Goal: Task Accomplishment & Management: Use online tool/utility

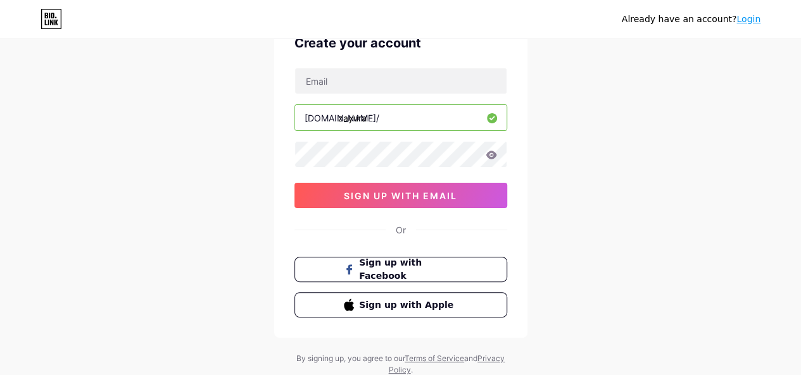
scroll to position [68, 0]
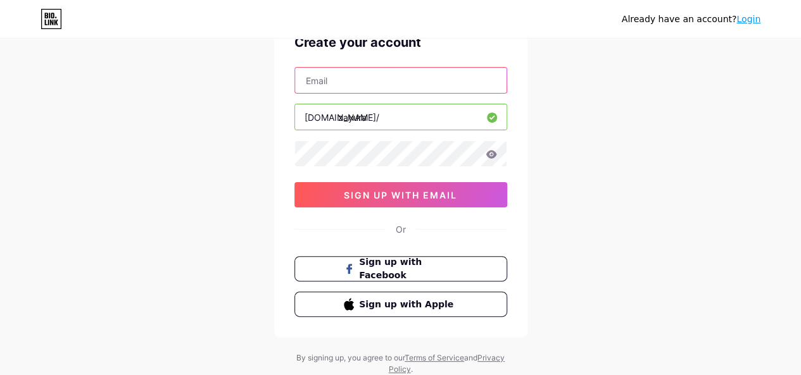
click at [414, 77] on input "text" at bounding box center [400, 80] width 211 height 25
type input "[EMAIL_ADDRESS][DOMAIN_NAME]"
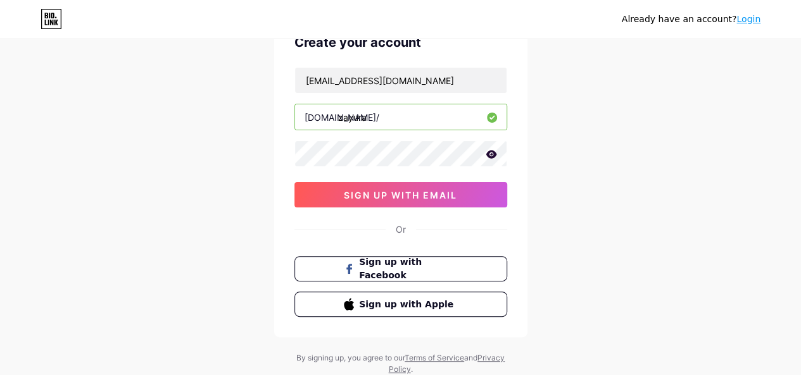
click at [492, 155] on icon at bounding box center [491, 154] width 11 height 8
click at [492, 155] on icon at bounding box center [490, 155] width 11 height 9
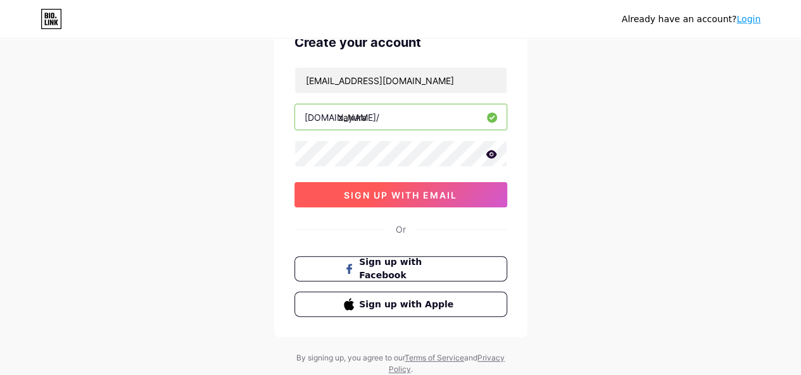
click at [446, 199] on button "sign up with email" at bounding box center [400, 194] width 213 height 25
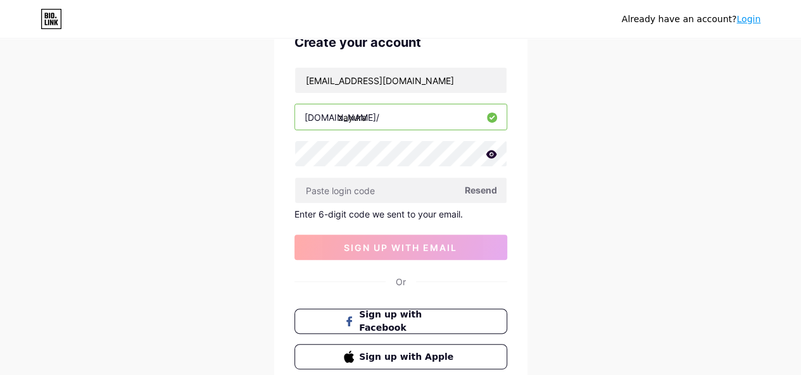
click at [484, 185] on span "Resend" at bounding box center [481, 190] width 32 height 13
click at [418, 182] on input "text" at bounding box center [400, 190] width 211 height 25
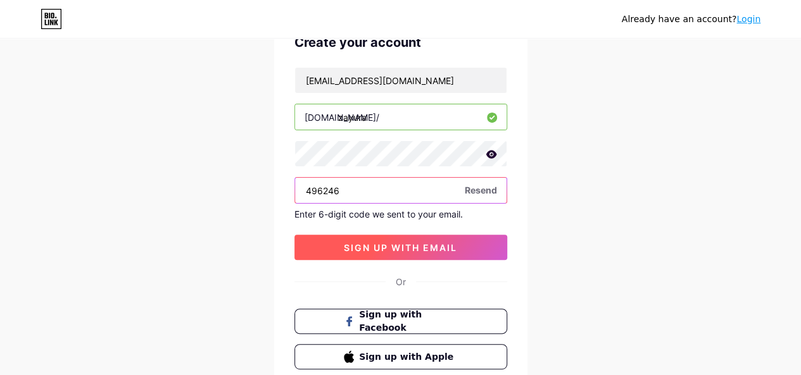
type input "496246"
click at [430, 245] on span "sign up with email" at bounding box center [400, 247] width 113 height 11
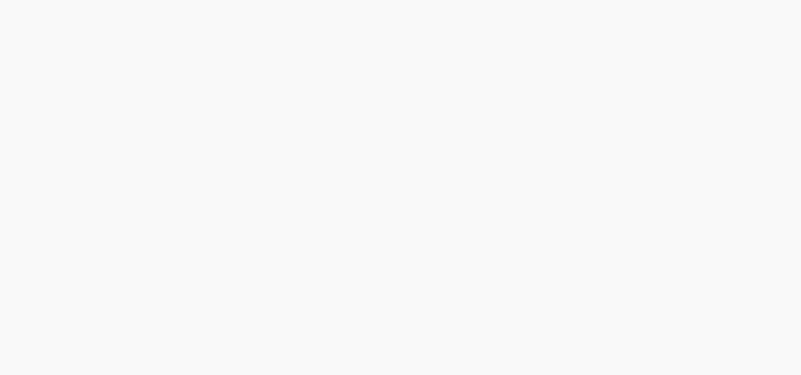
scroll to position [0, 0]
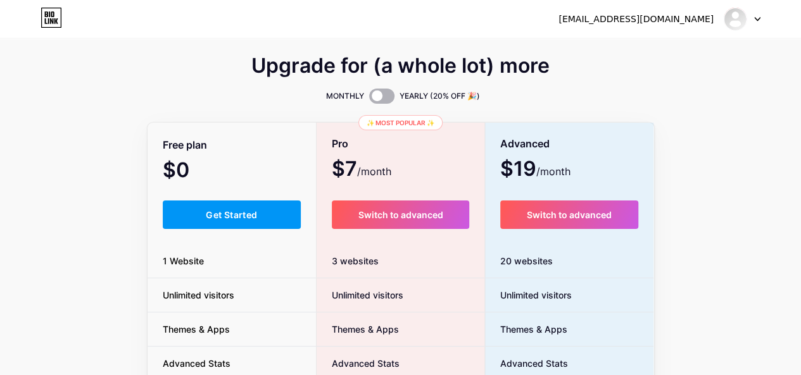
click at [385, 95] on span at bounding box center [381, 96] width 25 height 15
click at [369, 99] on input "checkbox" at bounding box center [369, 99] width 0 height 0
click at [385, 95] on span at bounding box center [381, 96] width 25 height 15
click at [369, 99] on input "checkbox" at bounding box center [369, 99] width 0 height 0
click at [385, 95] on span at bounding box center [381, 96] width 25 height 15
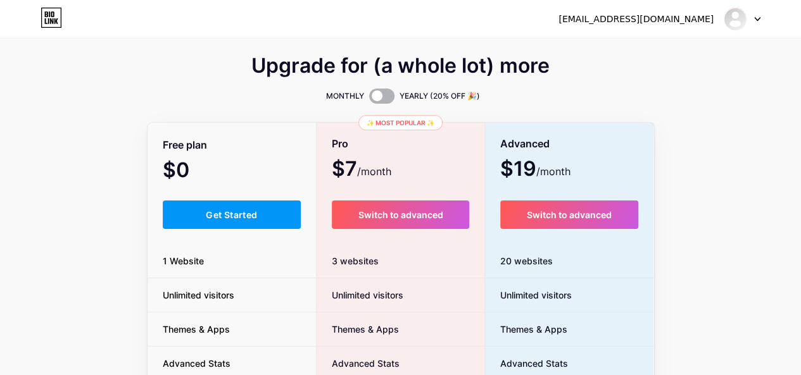
click at [369, 99] on input "checkbox" at bounding box center [369, 99] width 0 height 0
click at [385, 95] on span at bounding box center [381, 96] width 25 height 15
click at [369, 99] on input "checkbox" at bounding box center [369, 99] width 0 height 0
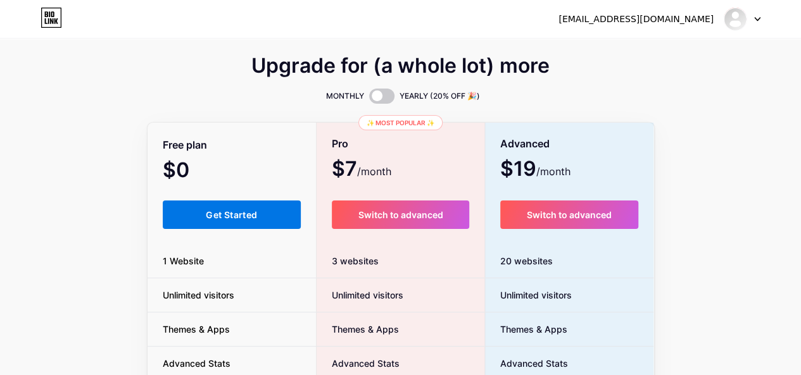
click at [215, 207] on button "Get Started" at bounding box center [232, 215] width 139 height 28
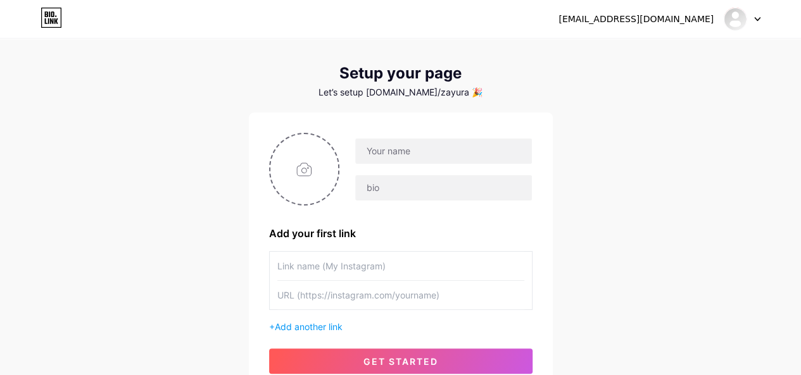
scroll to position [17, 0]
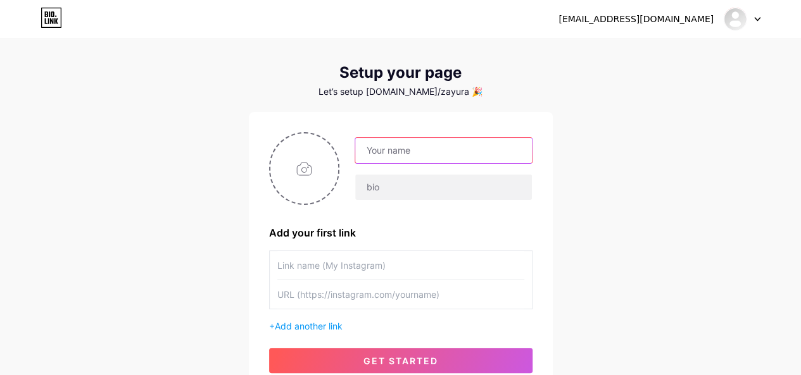
click at [450, 154] on input "text" at bounding box center [443, 150] width 176 height 25
click at [442, 149] on input "text" at bounding box center [443, 150] width 176 height 25
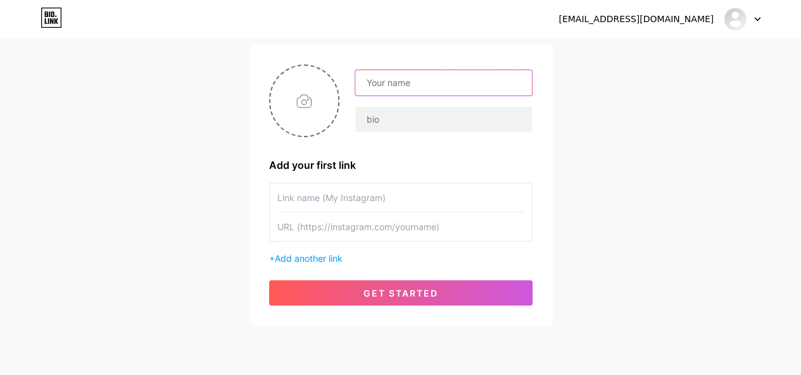
scroll to position [86, 0]
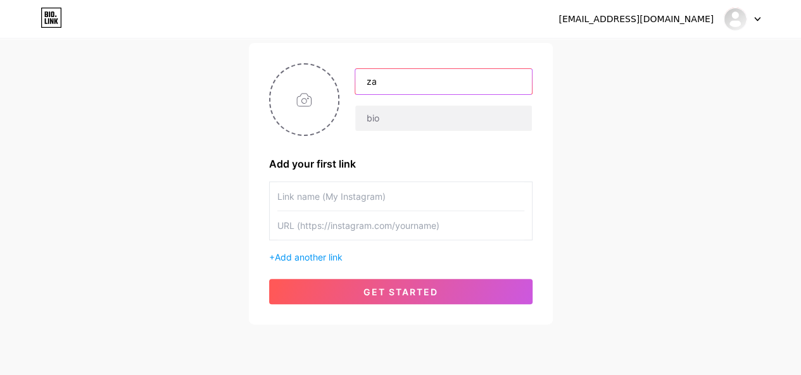
type input "z"
type input "ZAYURA"
click at [475, 163] on div "Add your first link" at bounding box center [400, 163] width 263 height 15
click at [466, 81] on input "ZAYURA" at bounding box center [443, 81] width 176 height 25
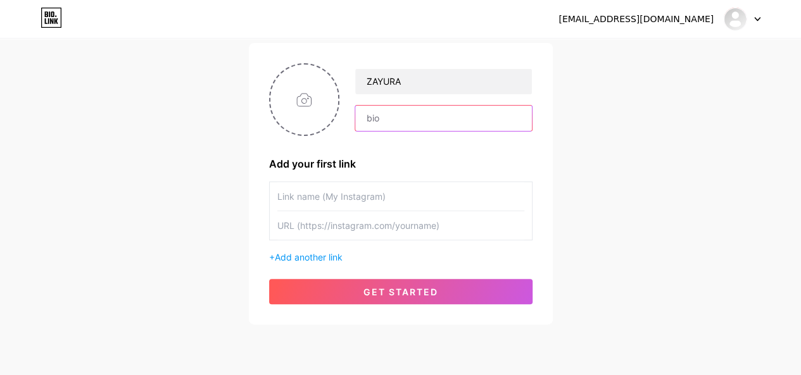
click at [437, 116] on input "text" at bounding box center [443, 118] width 176 height 25
click at [434, 139] on div "ZAYURA Add your first link + Add another link get started" at bounding box center [400, 183] width 263 height 241
click at [347, 199] on input "text" at bounding box center [400, 196] width 247 height 28
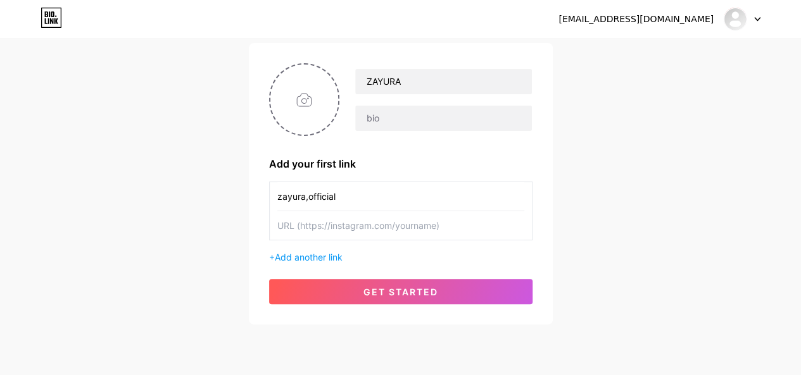
click at [307, 199] on input "zayura,official" at bounding box center [400, 196] width 247 height 28
click at [352, 194] on input "zayura.official" at bounding box center [400, 196] width 247 height 28
type input "zayura.official"
click at [352, 229] on input "text" at bounding box center [400, 225] width 247 height 28
type input "h"
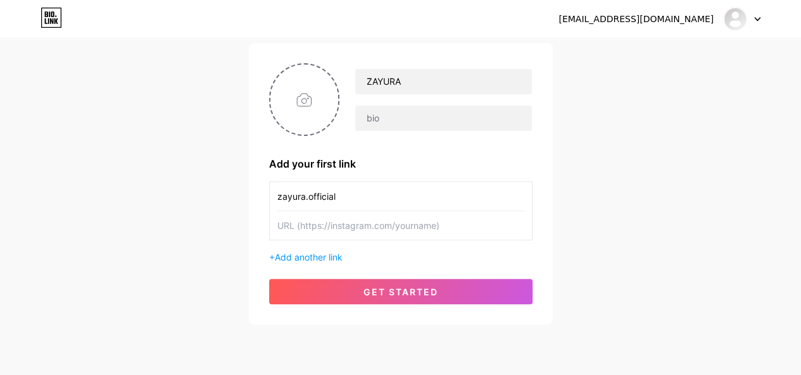
drag, startPoint x: 300, startPoint y: 222, endPoint x: 365, endPoint y: 239, distance: 66.8
click at [365, 239] on div "zayura.official" at bounding box center [400, 211] width 263 height 59
type input "[URL][DOMAIN_NAME][DOMAIN_NAME]"
click at [303, 98] on input "file" at bounding box center [304, 100] width 68 height 70
type input "C:\fakepath\ZAYURA OFFICIAL LOGO.png"
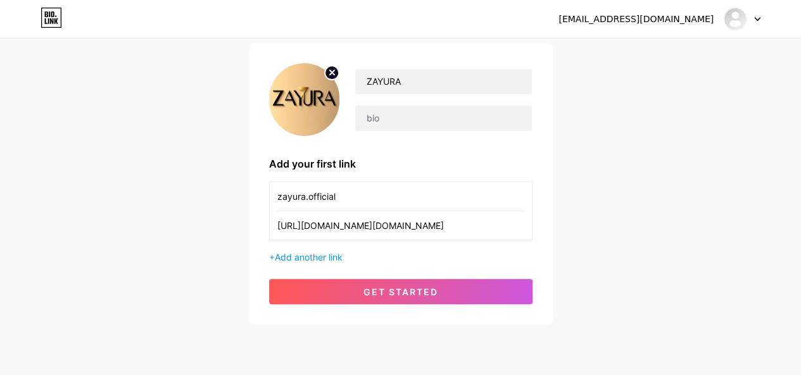
click at [330, 73] on icon at bounding box center [332, 72] width 4 height 4
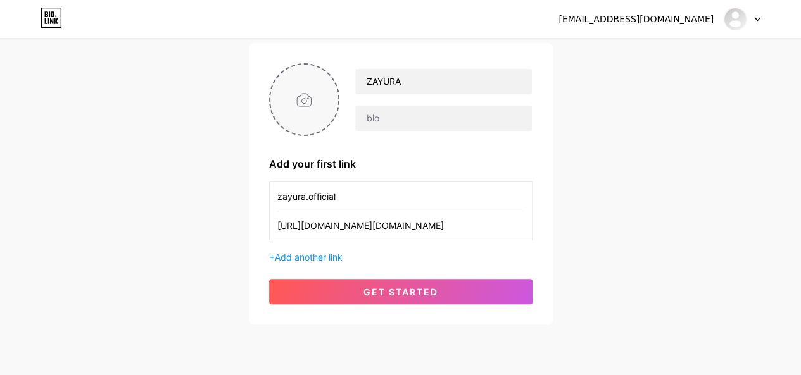
click at [309, 95] on input "file" at bounding box center [304, 100] width 68 height 70
type input "C:\fakepath\ZAYURA OFFICIAL LOGO_DP.png"
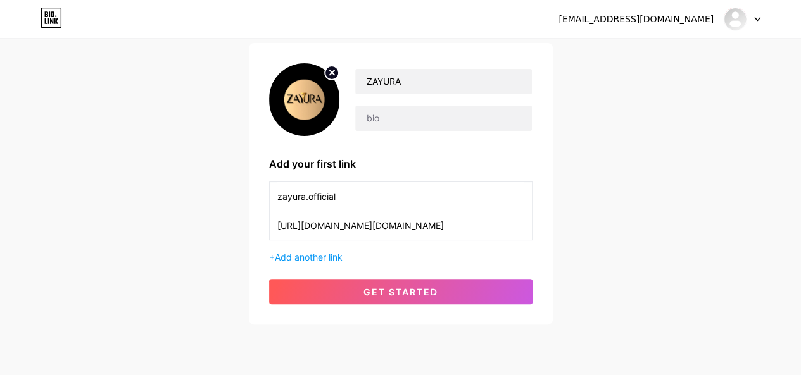
click at [333, 68] on circle at bounding box center [332, 73] width 14 height 14
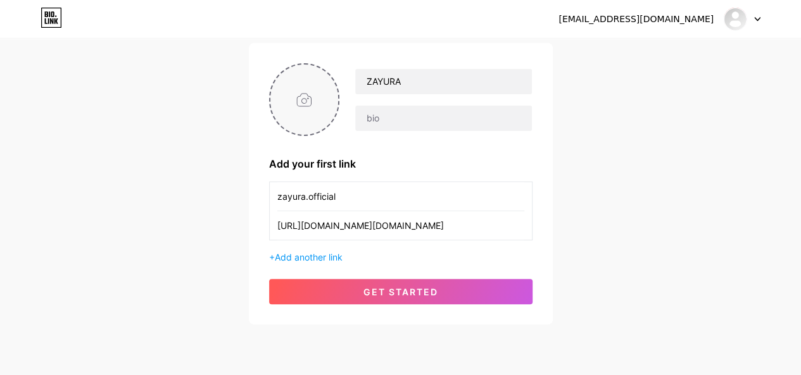
click at [310, 93] on input "file" at bounding box center [304, 100] width 68 height 70
type input "C:\fakepath\ZAYURA OFFICIAL LOGO.png"
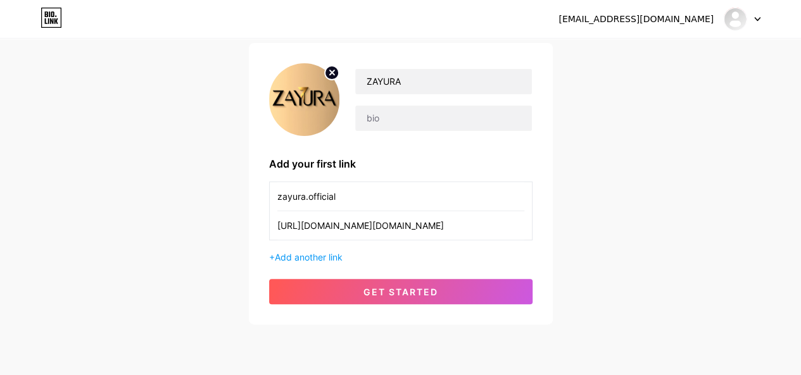
click at [375, 222] on input "[URL][DOMAIN_NAME][DOMAIN_NAME]" at bounding box center [400, 225] width 247 height 28
click at [456, 230] on input "[URL][DOMAIN_NAME][DOMAIN_NAME]" at bounding box center [400, 225] width 247 height 28
type input "[URL][DOMAIN_NAME][DOMAIN_NAME]"
click at [336, 258] on span "Add another link" at bounding box center [309, 257] width 68 height 11
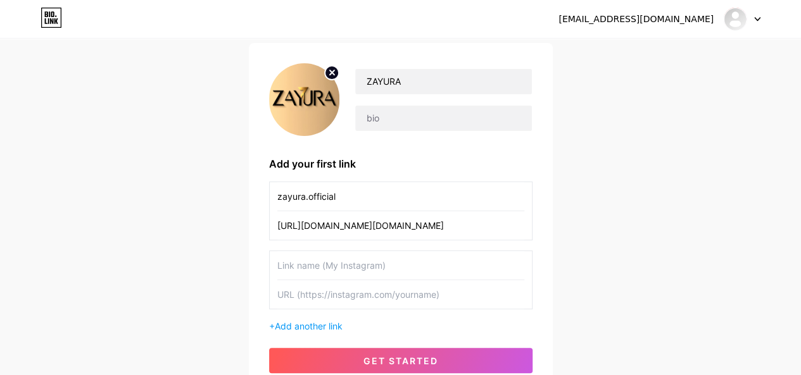
click at [508, 151] on div "ZAYURA Add your first link zayura.official [URL][DOMAIN_NAME][DOMAIN_NAME] + Ad…" at bounding box center [400, 218] width 263 height 310
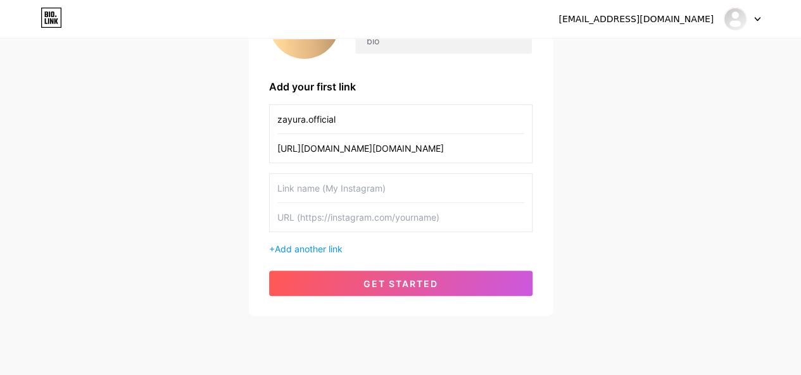
scroll to position [165, 0]
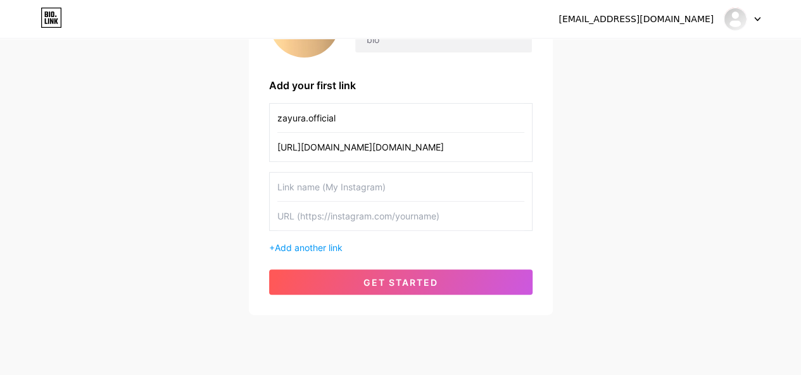
click at [409, 182] on input "text" at bounding box center [400, 187] width 247 height 28
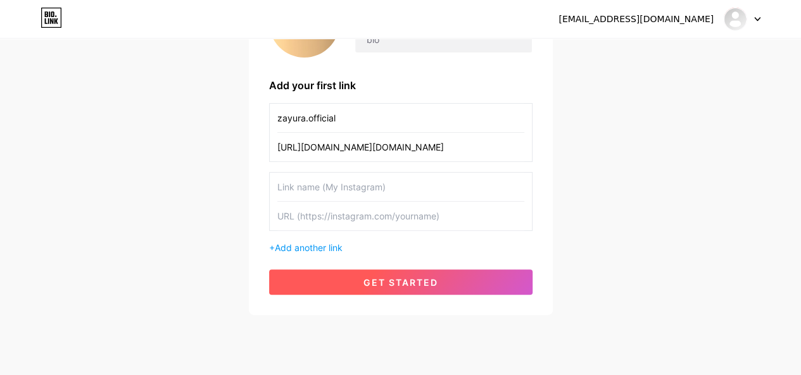
click at [382, 277] on span "get started" at bounding box center [400, 282] width 75 height 11
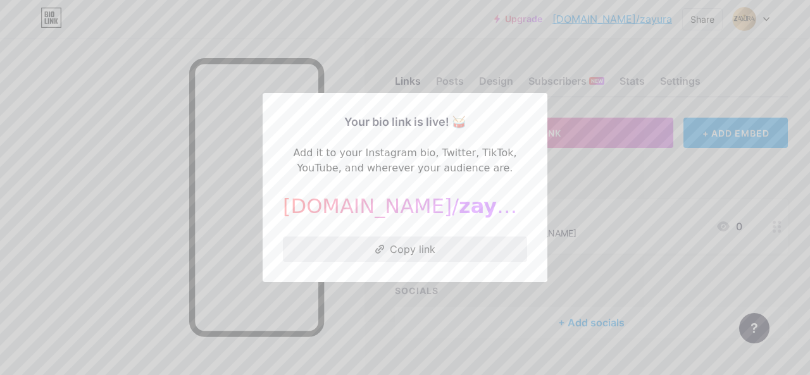
click at [427, 253] on button "Copy link" at bounding box center [405, 249] width 244 height 25
click at [636, 163] on div at bounding box center [405, 187] width 810 height 375
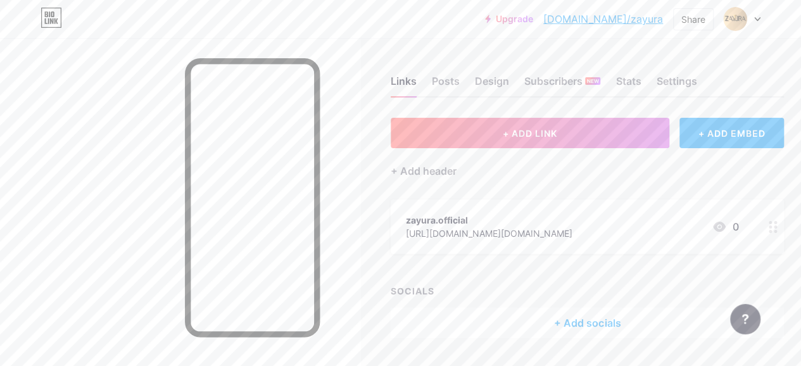
click at [613, 22] on link "[DOMAIN_NAME]/zayura" at bounding box center [603, 18] width 120 height 15
click at [633, 18] on link "[DOMAIN_NAME]/zayura" at bounding box center [603, 18] width 120 height 15
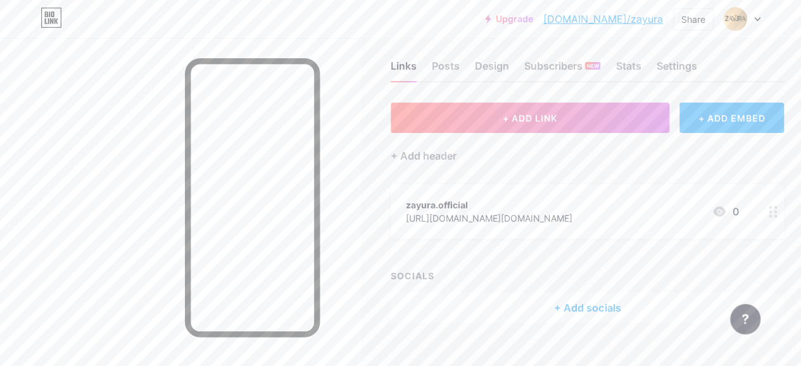
scroll to position [35, 0]
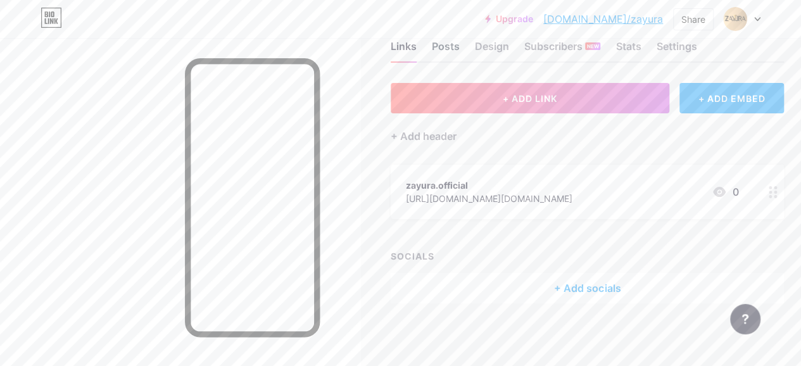
click at [453, 41] on div "Posts" at bounding box center [446, 50] width 28 height 23
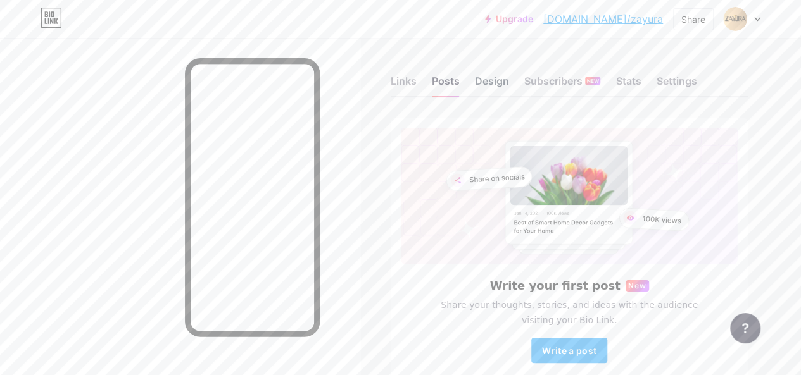
click at [492, 80] on div "Design" at bounding box center [492, 84] width 34 height 23
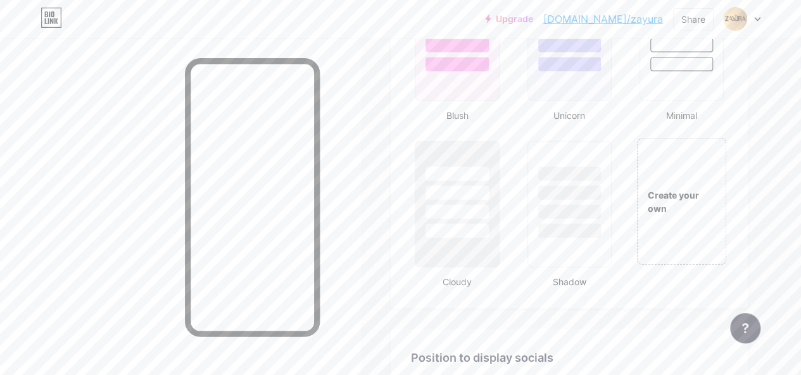
scroll to position [1546, 0]
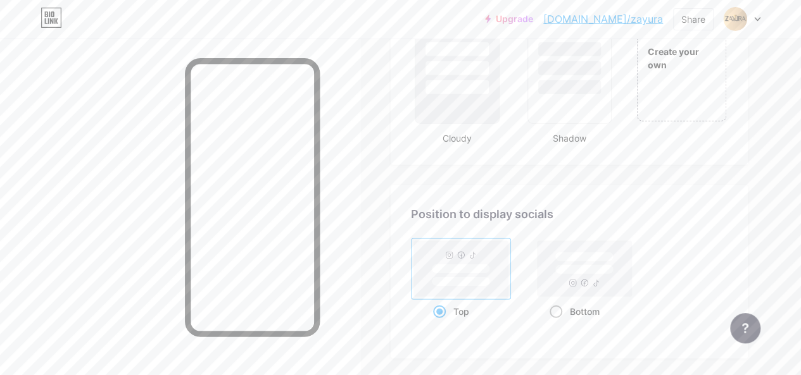
click at [562, 314] on span at bounding box center [555, 312] width 13 height 13
click at [558, 323] on input "Bottom" at bounding box center [553, 327] width 8 height 8
radio input "true"
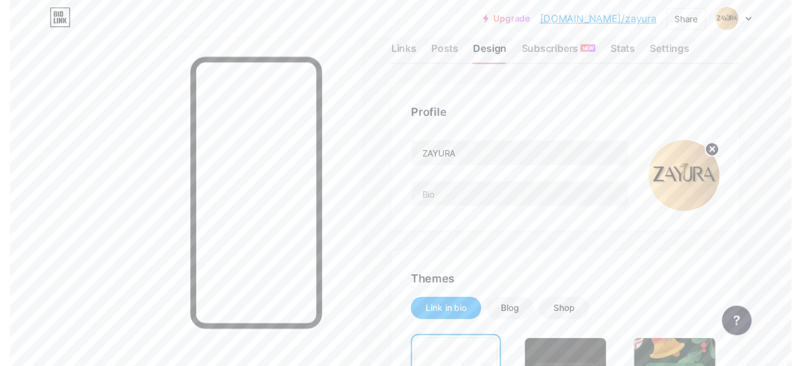
scroll to position [0, 0]
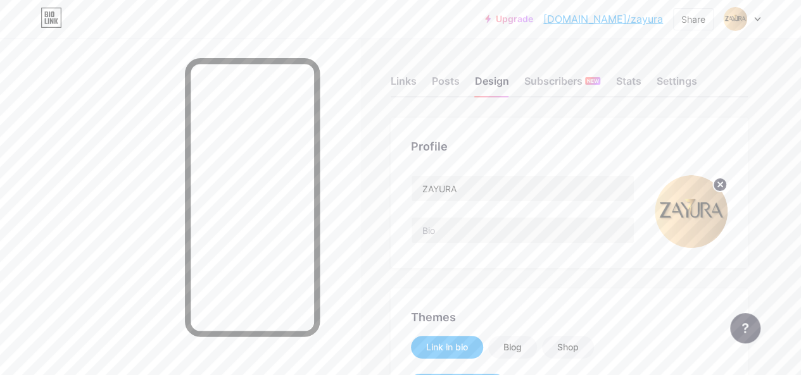
click at [754, 13] on div at bounding box center [742, 19] width 37 height 23
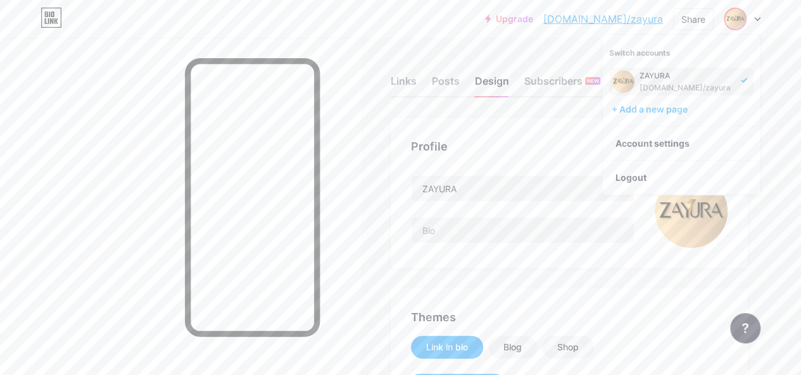
click at [413, 32] on div "Upgrade [DOMAIN_NAME]/zayura... [DOMAIN_NAME]/zayura Share Switch accounts ZAYU…" at bounding box center [400, 19] width 801 height 38
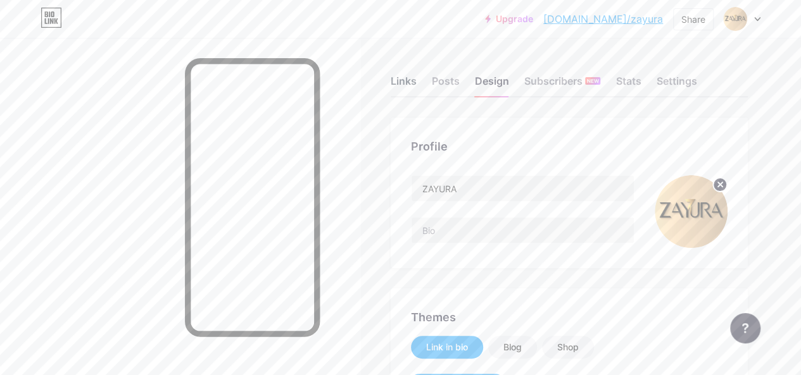
click at [414, 84] on div "Links" at bounding box center [404, 84] width 26 height 23
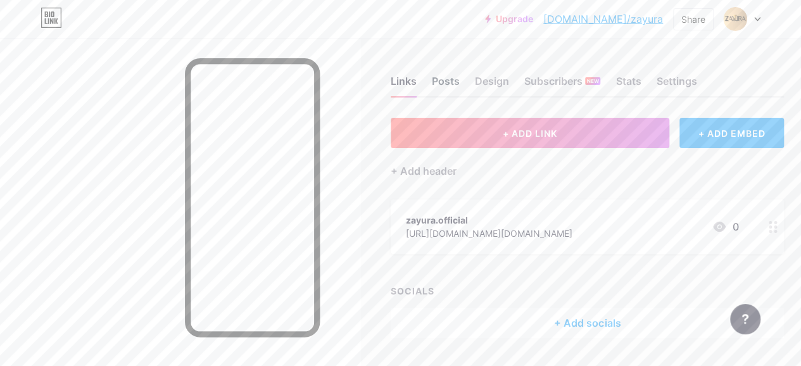
click at [460, 89] on div "Posts" at bounding box center [446, 84] width 28 height 23
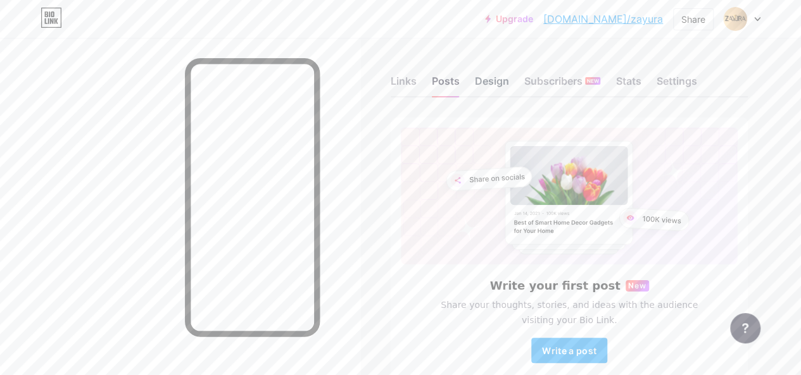
click at [498, 77] on div "Design" at bounding box center [492, 84] width 34 height 23
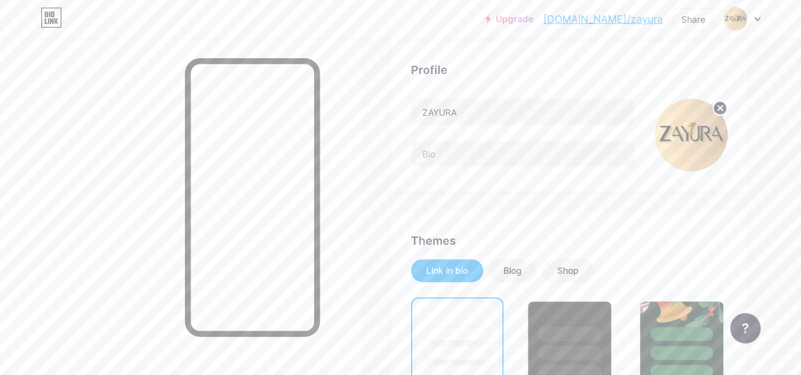
scroll to position [68, 0]
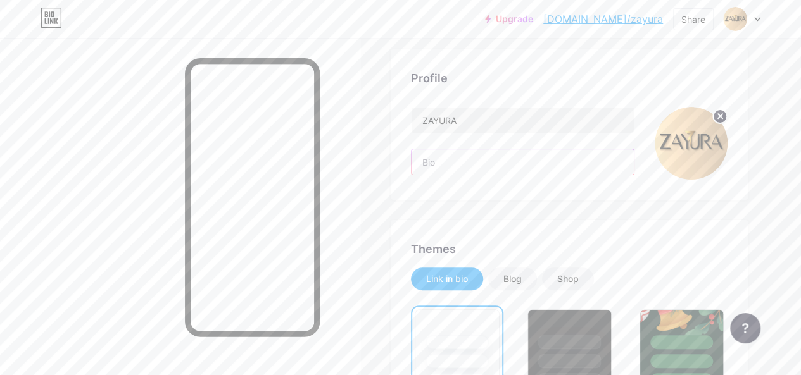
click at [451, 166] on input "text" at bounding box center [522, 161] width 222 height 25
paste input "Elegance, Redefined."
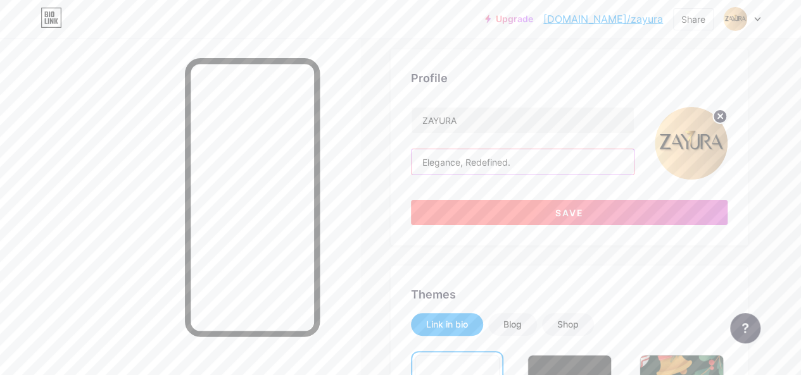
type input "Elegance, Redefined."
click at [568, 208] on span "Save" at bounding box center [569, 213] width 28 height 11
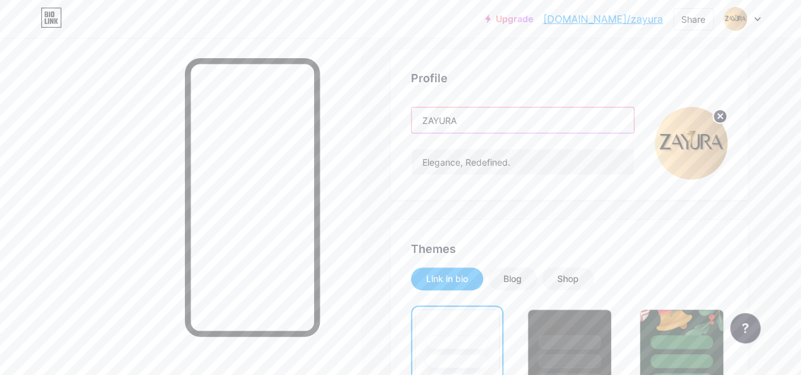
click at [503, 123] on input "ZAYURA" at bounding box center [522, 120] width 222 height 25
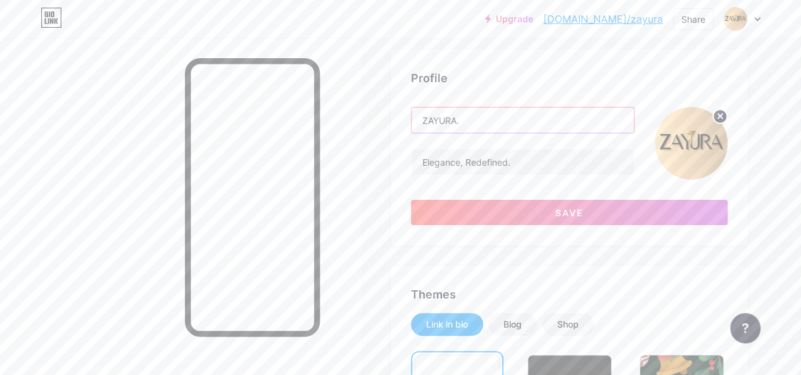
type input "ZAYURA"
click at [639, 60] on div "Profile [PERSON_NAME], Redefined. Save" at bounding box center [569, 147] width 357 height 196
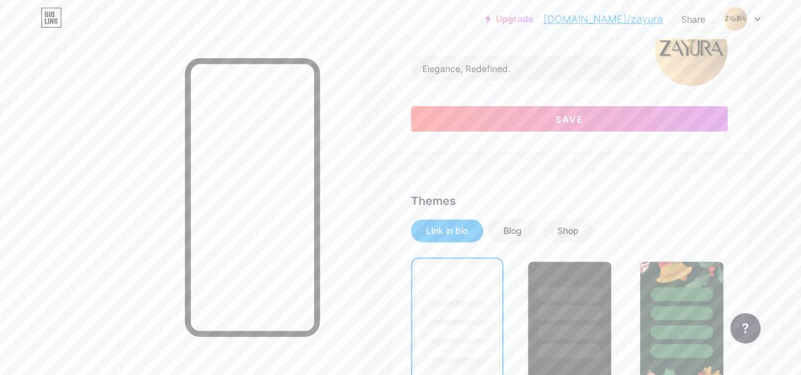
scroll to position [128, 0]
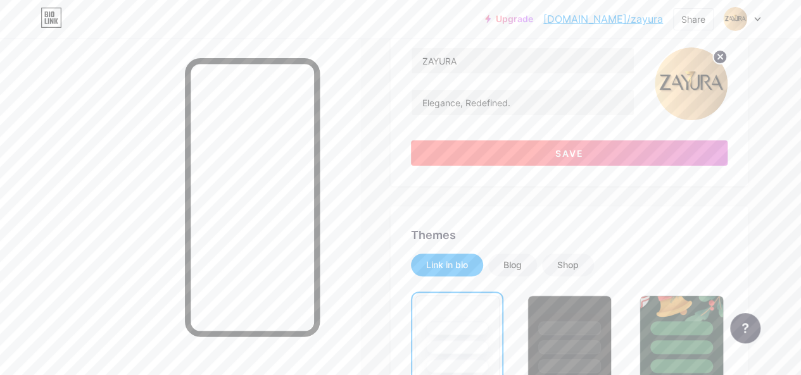
click at [590, 151] on button "Save" at bounding box center [569, 153] width 316 height 25
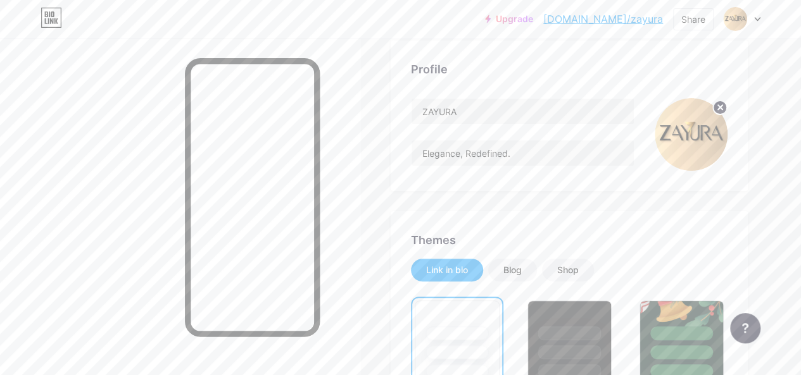
scroll to position [89, 0]
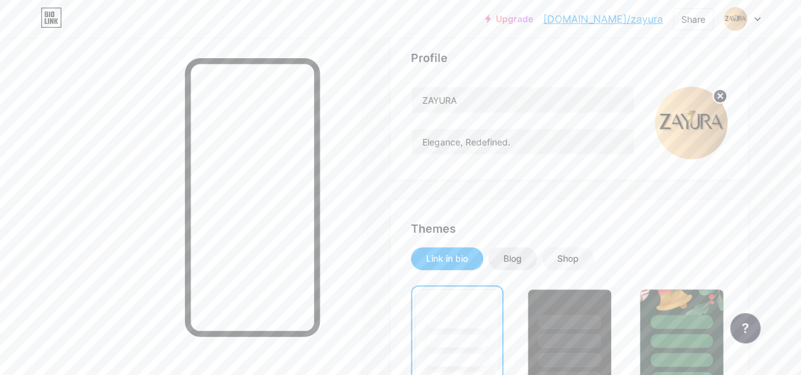
click at [530, 251] on div "Blog" at bounding box center [512, 259] width 49 height 23
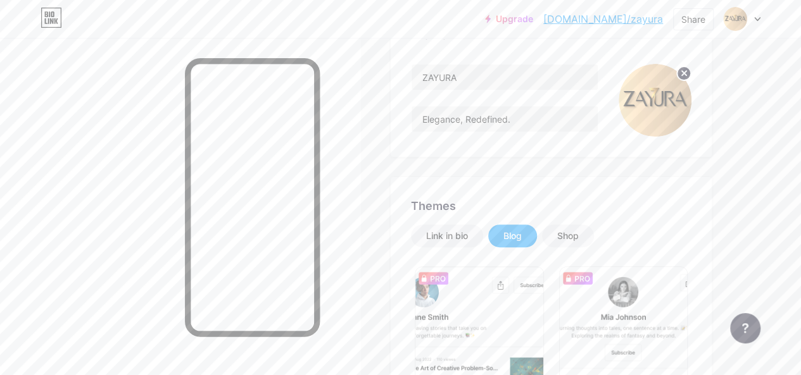
scroll to position [157, 0]
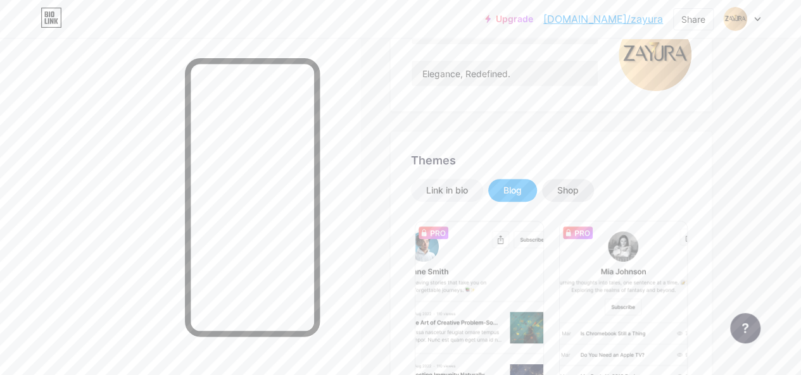
click at [567, 194] on div "Shop" at bounding box center [568, 190] width 22 height 13
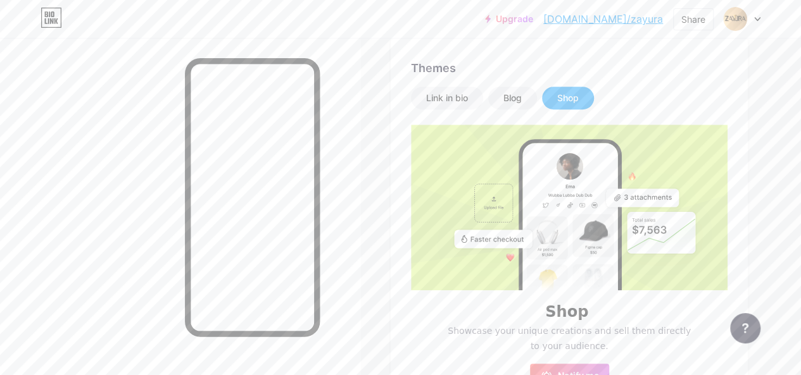
scroll to position [231, 0]
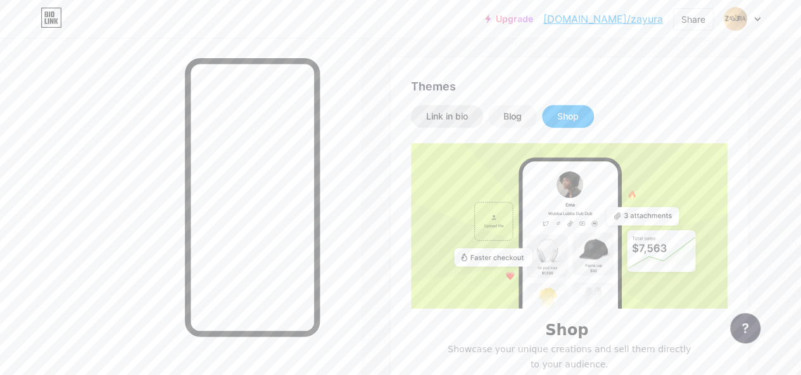
click at [440, 115] on div "Link in bio" at bounding box center [447, 116] width 42 height 13
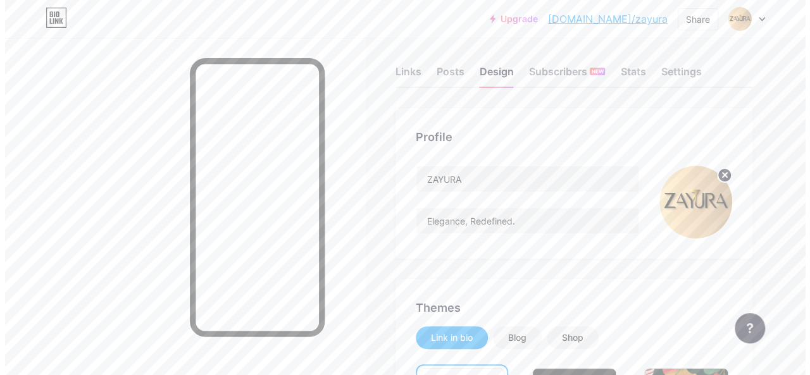
scroll to position [0, 0]
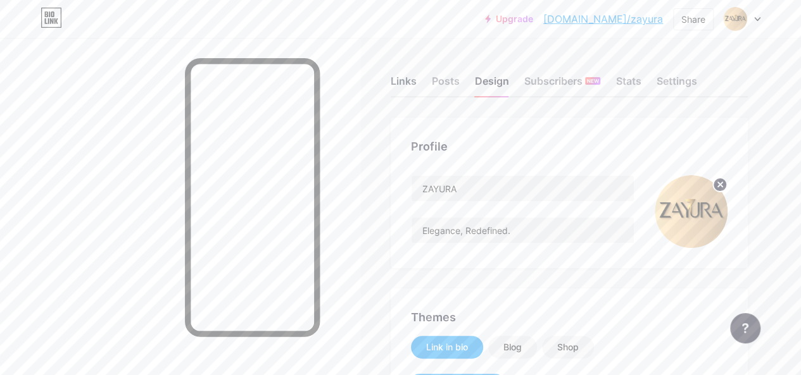
click at [408, 87] on div "Links" at bounding box center [404, 84] width 26 height 23
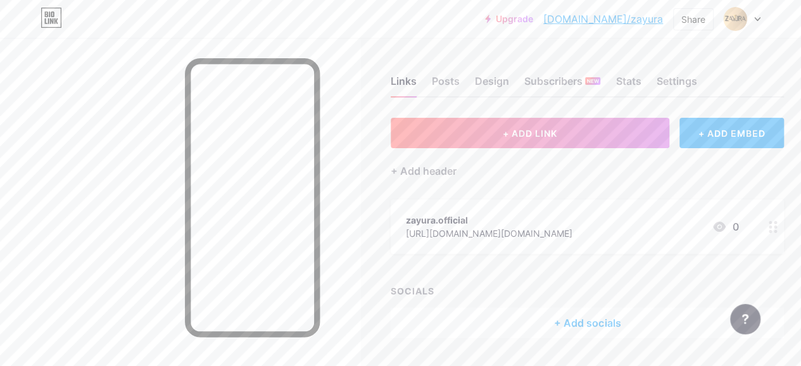
click at [776, 230] on icon at bounding box center [772, 227] width 9 height 12
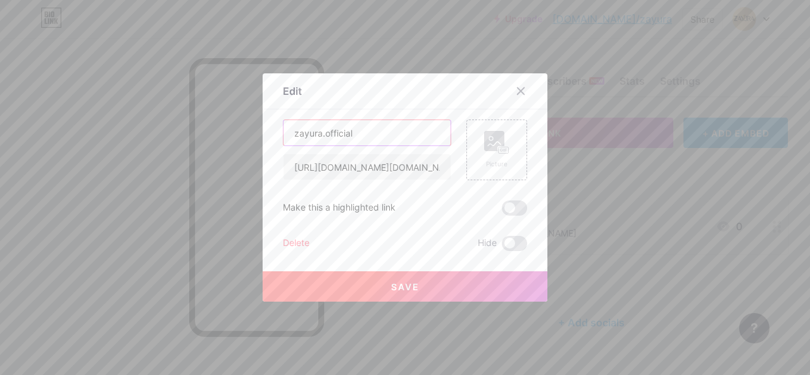
click at [367, 130] on input "zayura.official" at bounding box center [367, 132] width 167 height 25
type input "z"
type input "Order Now"
drag, startPoint x: 285, startPoint y: 164, endPoint x: 556, endPoint y: 170, distance: 271.0
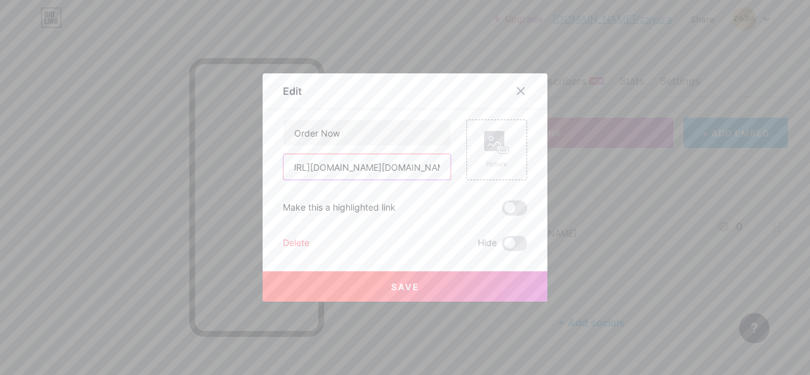
click at [556, 170] on div "Edit Content YouTube Play YouTube video without leaving your page. ADD Vimeo Pl…" at bounding box center [405, 187] width 810 height 375
click at [354, 166] on input "[URL][DOMAIN_NAME][DOMAIN_NAME]" at bounding box center [367, 166] width 167 height 25
drag, startPoint x: 311, startPoint y: 166, endPoint x: 440, endPoint y: 170, distance: 129.2
click at [440, 170] on input "[URL][DOMAIN_NAME][DOMAIN_NAME]" at bounding box center [367, 166] width 167 height 25
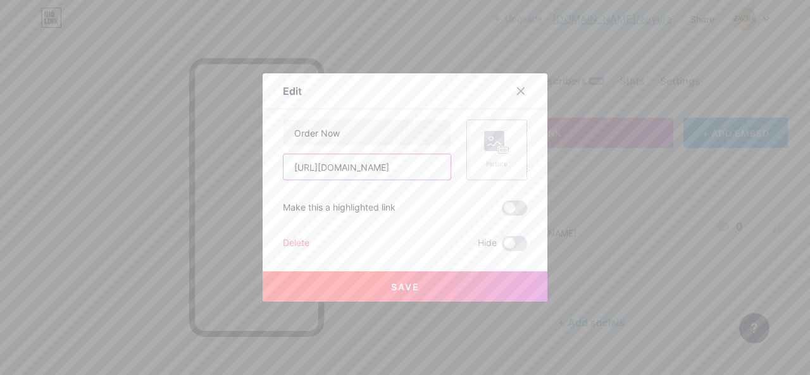
type input "[URL][DOMAIN_NAME]"
click at [498, 150] on rect at bounding box center [503, 151] width 11 height 8
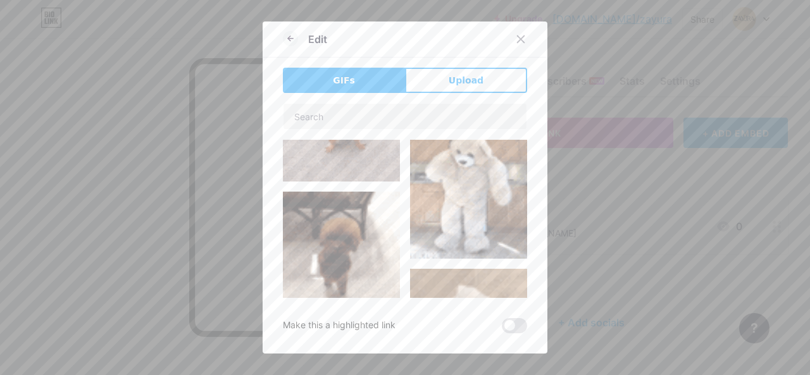
scroll to position [236, 0]
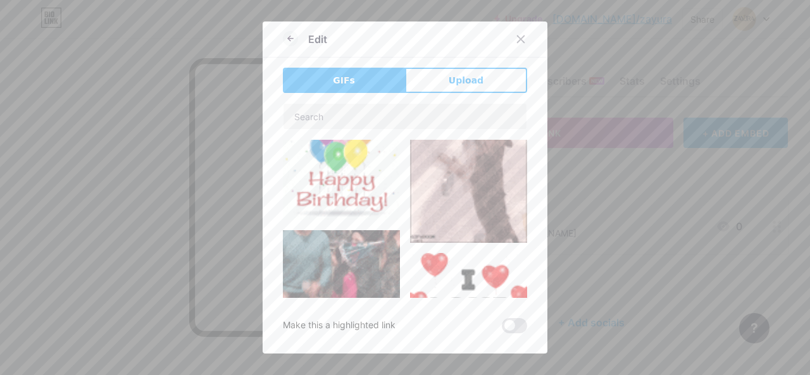
type input "Order Now"
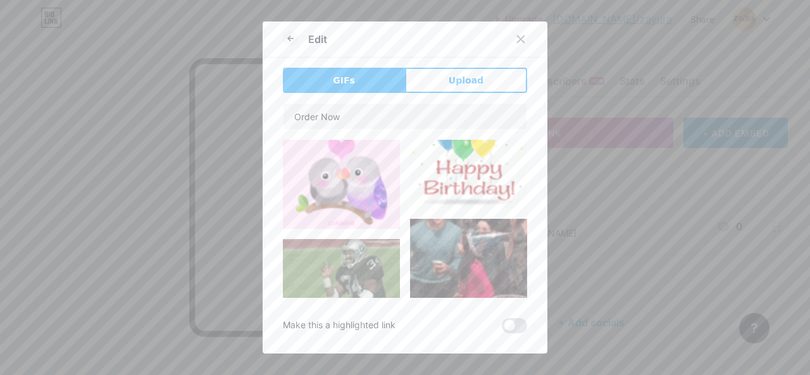
scroll to position [360, 0]
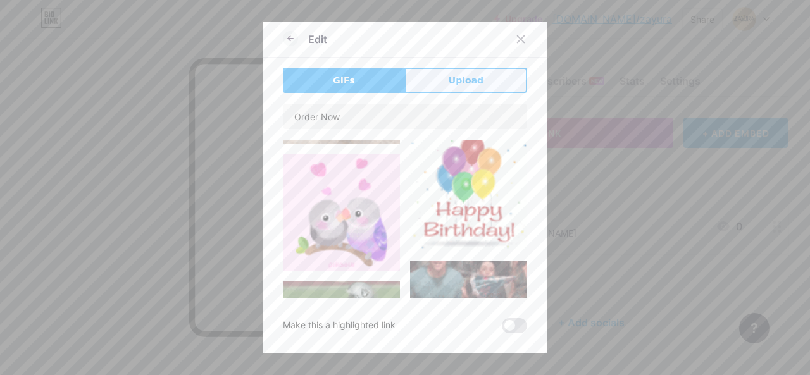
click at [450, 77] on span "Upload" at bounding box center [466, 80] width 35 height 13
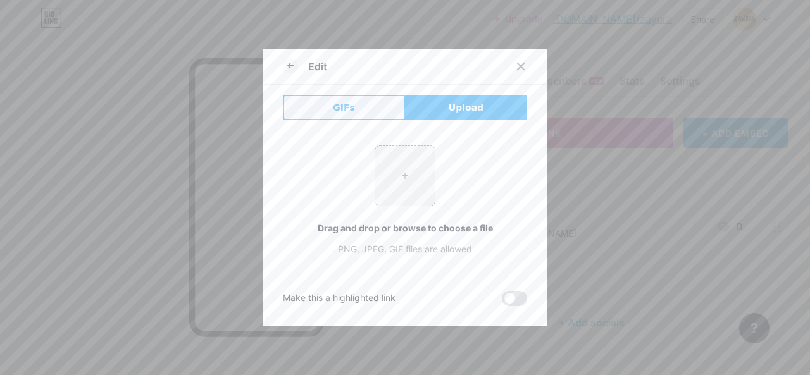
click at [367, 111] on button "GIFs" at bounding box center [344, 107] width 122 height 25
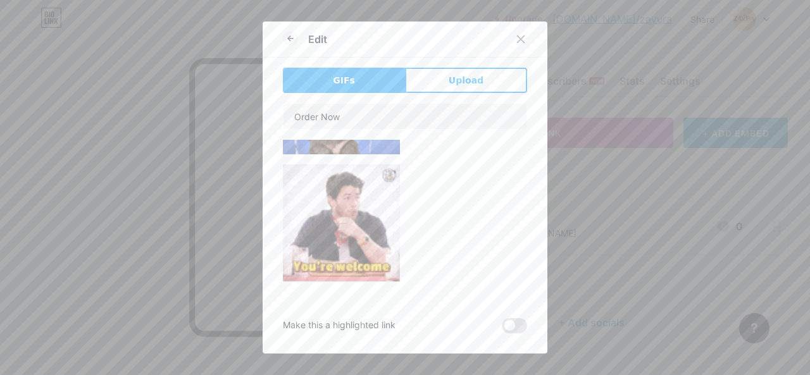
scroll to position [26669, 0]
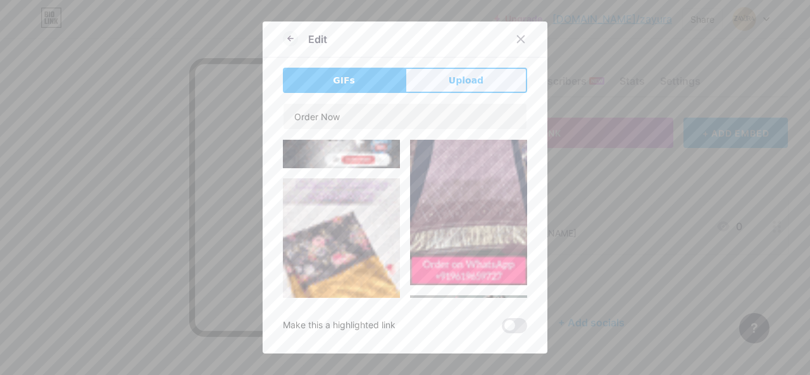
click at [464, 81] on span "Upload" at bounding box center [466, 80] width 35 height 13
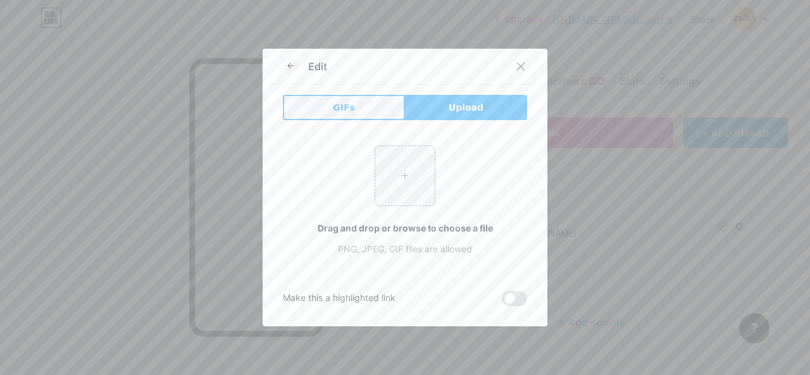
click at [363, 104] on button "GIFs" at bounding box center [344, 107] width 122 height 25
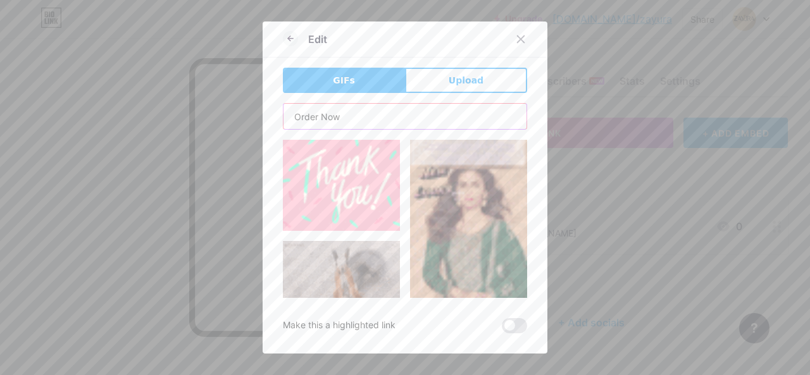
click at [370, 118] on input "Order Now" at bounding box center [405, 116] width 243 height 25
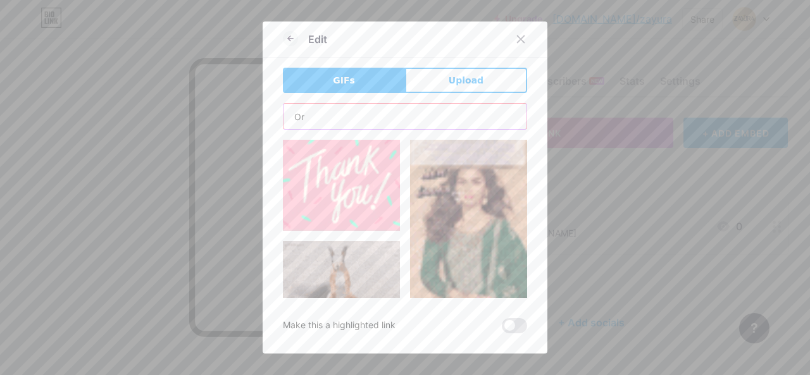
type input "O"
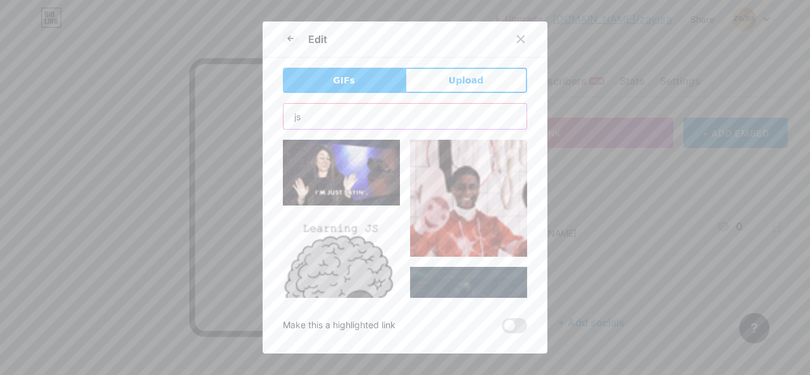
type input "j"
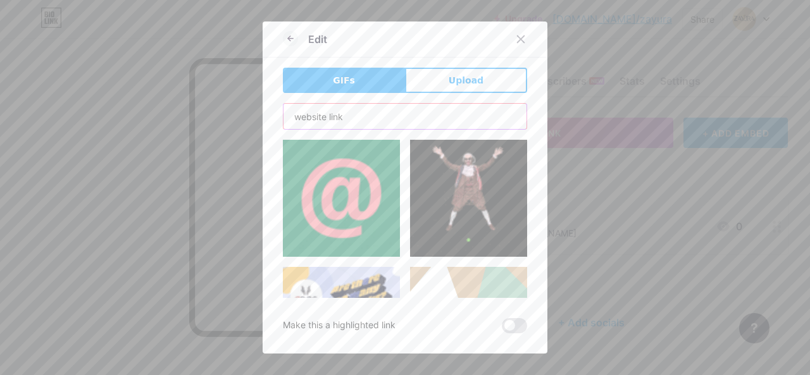
click at [358, 116] on input "website link" at bounding box center [405, 116] width 243 height 25
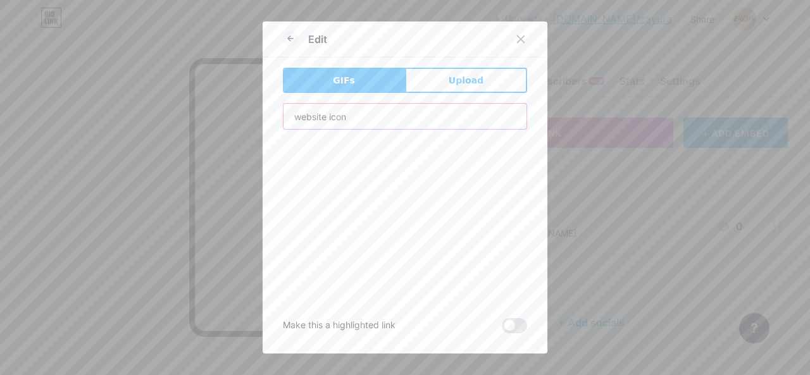
scroll to position [3224, 0]
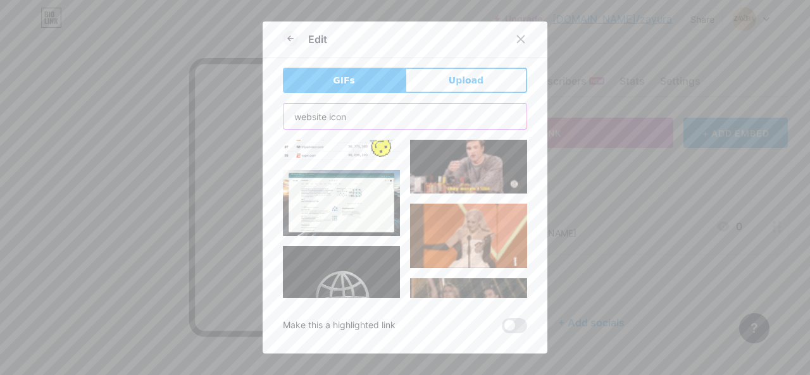
click at [372, 107] on input "website icon" at bounding box center [405, 116] width 243 height 25
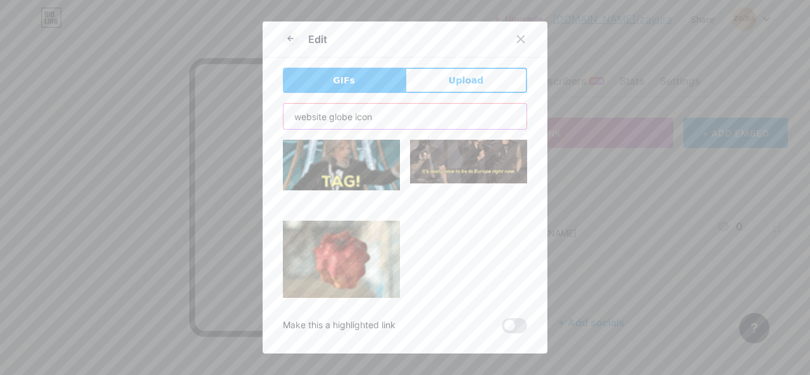
scroll to position [5831, 0]
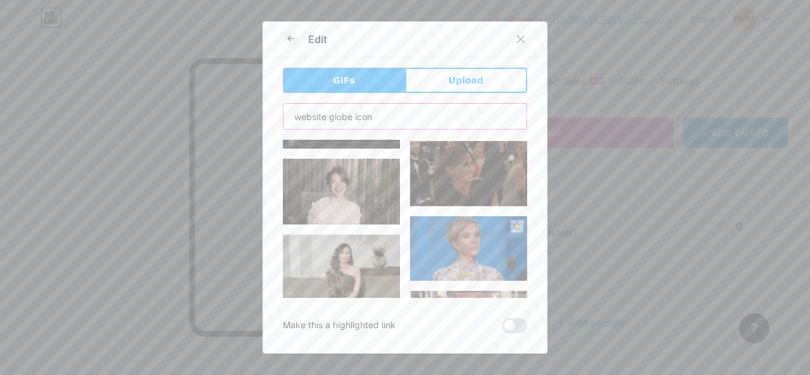
click at [351, 118] on input "website globe icon" at bounding box center [405, 116] width 243 height 25
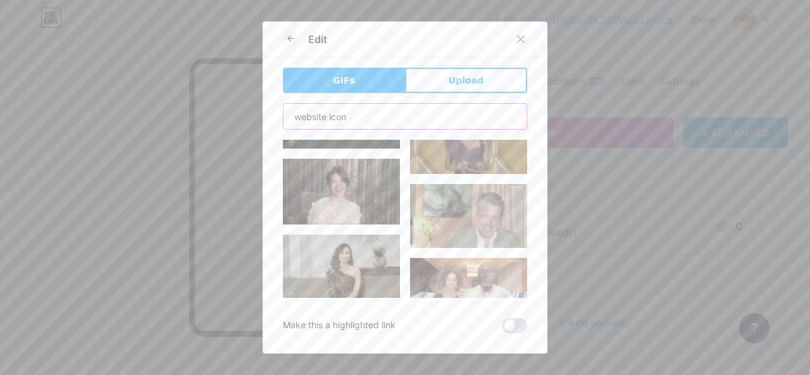
click at [375, 115] on input "website icon" at bounding box center [405, 116] width 243 height 25
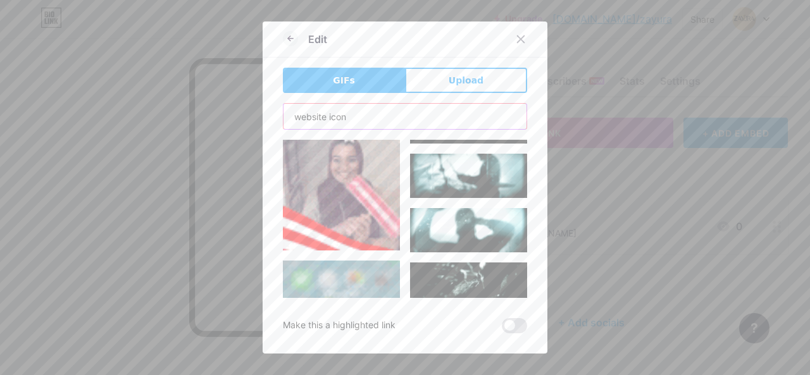
scroll to position [8499, 0]
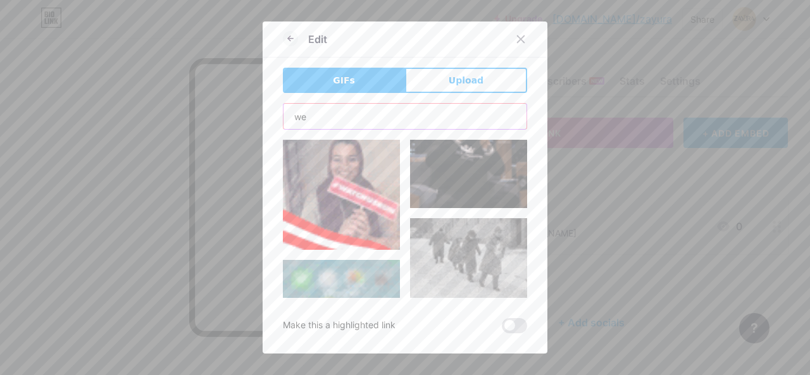
type input "w"
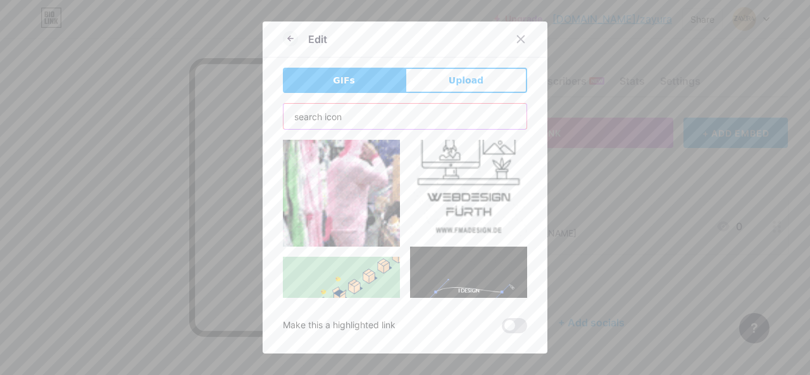
scroll to position [927, 0]
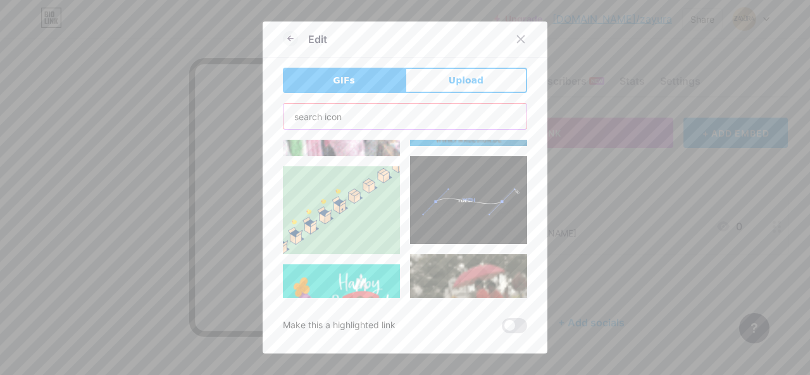
click at [341, 121] on input "search icon" at bounding box center [405, 116] width 243 height 25
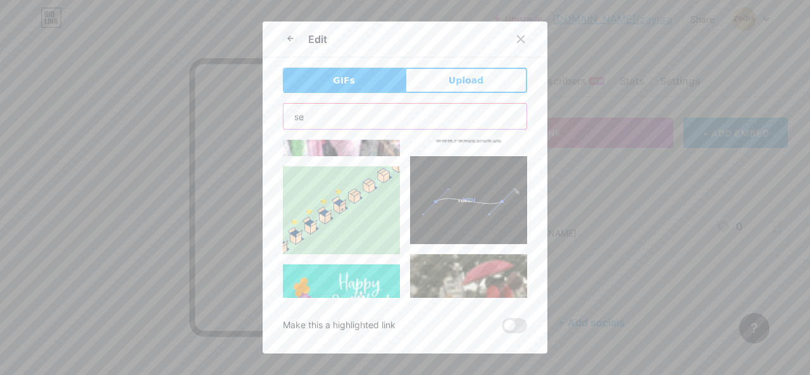
type input "s"
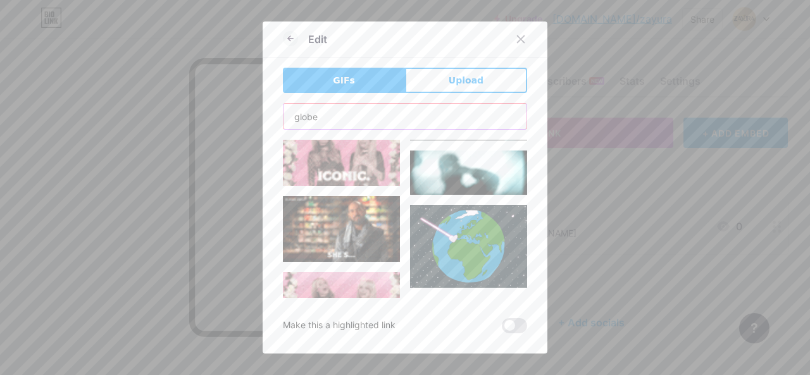
scroll to position [1624, 0]
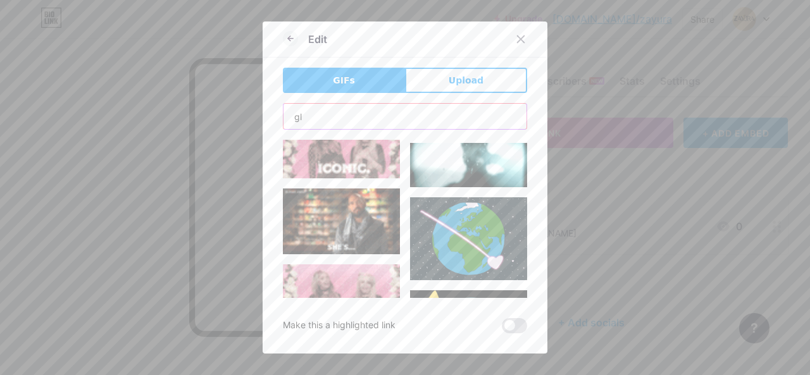
type input "g"
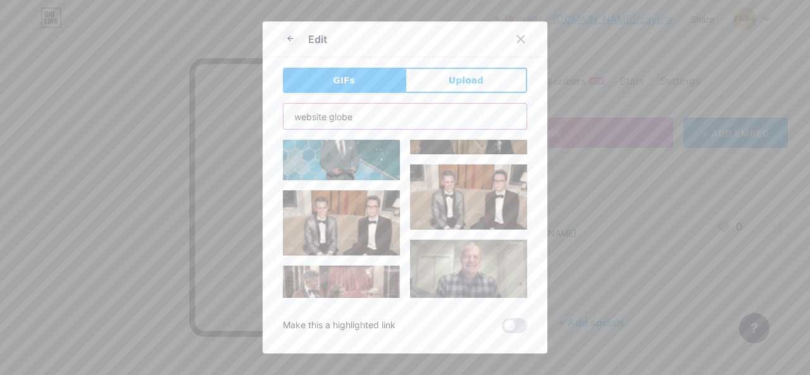
scroll to position [0, 0]
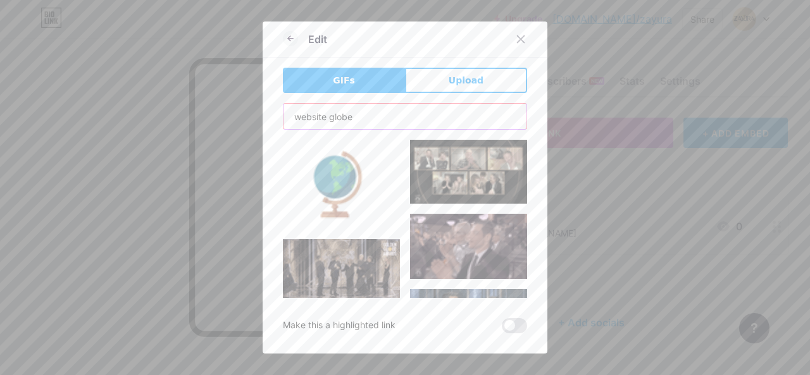
click at [387, 110] on input "website globe" at bounding box center [405, 116] width 243 height 25
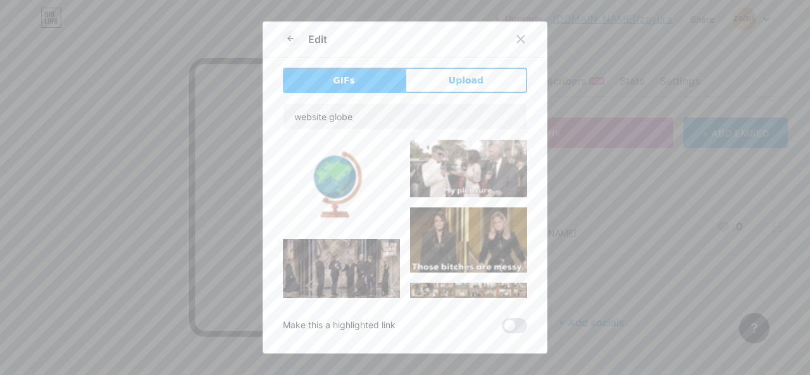
click at [376, 83] on button "GIFs" at bounding box center [344, 80] width 122 height 25
click at [367, 116] on input "website globe" at bounding box center [405, 116] width 243 height 25
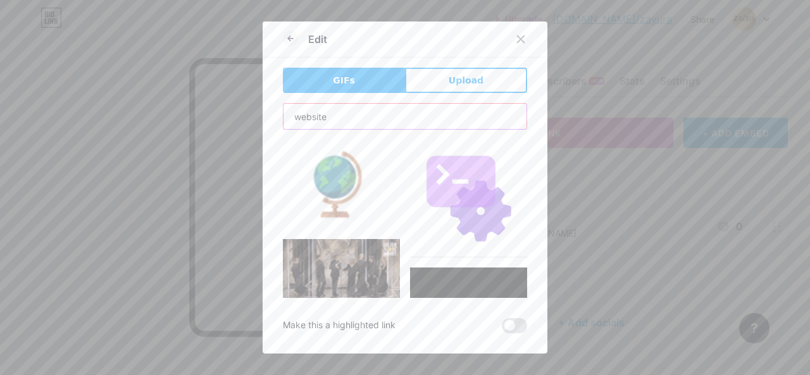
type input "website"
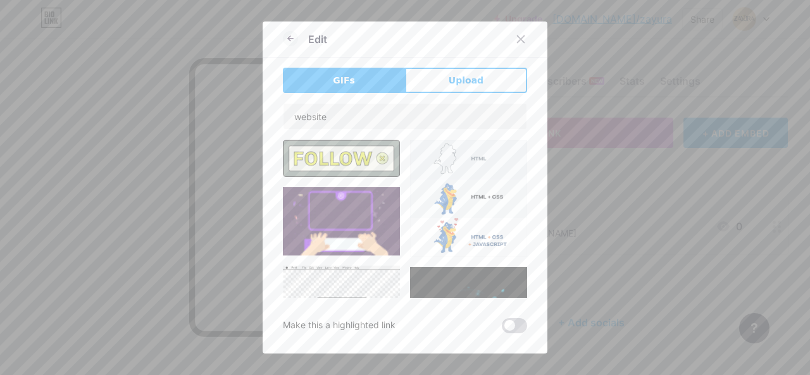
click at [512, 323] on span at bounding box center [514, 325] width 25 height 15
click at [502, 329] on input "checkbox" at bounding box center [502, 329] width 0 height 0
click at [512, 323] on span at bounding box center [514, 325] width 25 height 15
click at [502, 329] on input "checkbox" at bounding box center [502, 329] width 0 height 0
click at [484, 85] on button "Upload" at bounding box center [466, 80] width 122 height 25
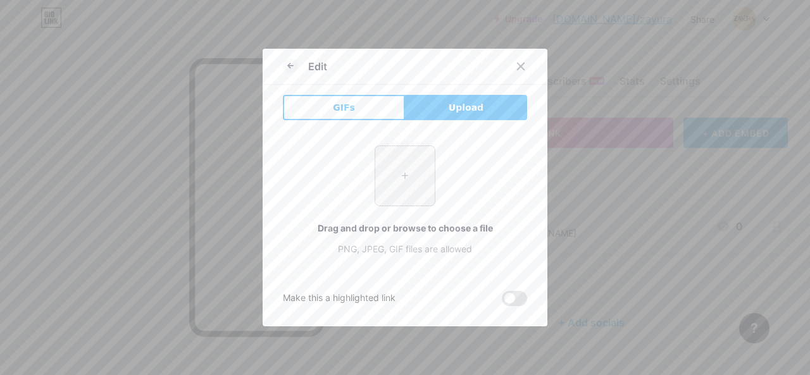
click at [413, 170] on input "file" at bounding box center [405, 176] width 60 height 60
type input "C:\fakepath\Website Icon.png"
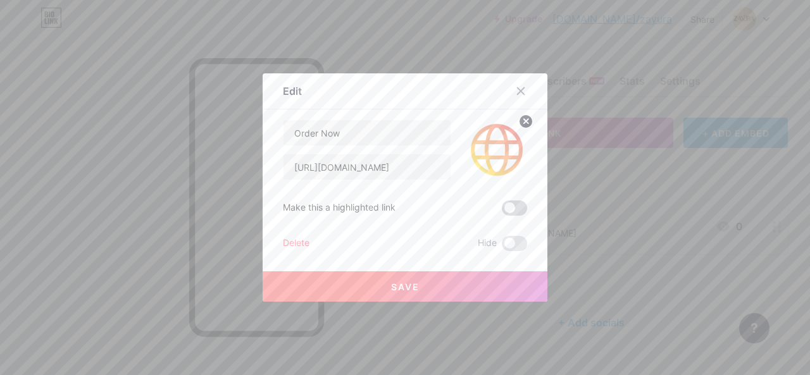
click at [503, 208] on span at bounding box center [514, 208] width 25 height 15
click at [502, 211] on input "checkbox" at bounding box center [502, 211] width 0 height 0
click at [406, 291] on span "Save" at bounding box center [405, 287] width 28 height 11
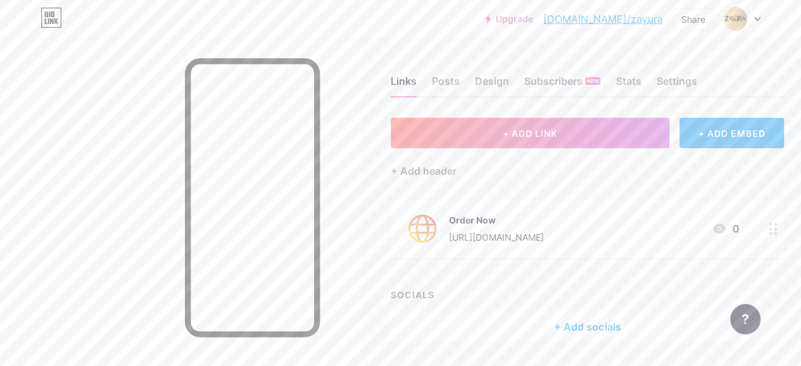
click at [119, 91] on div at bounding box center [180, 221] width 360 height 366
click at [777, 227] on circle at bounding box center [775, 228] width 3 height 3
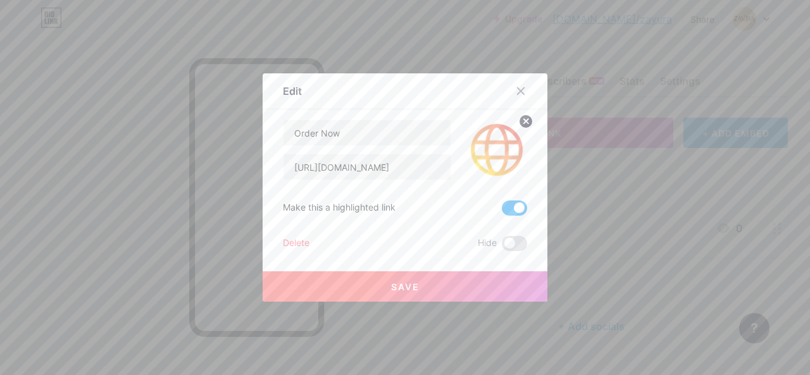
click at [519, 120] on circle at bounding box center [526, 122] width 14 height 14
click at [499, 154] on rect at bounding box center [504, 150] width 10 height 6
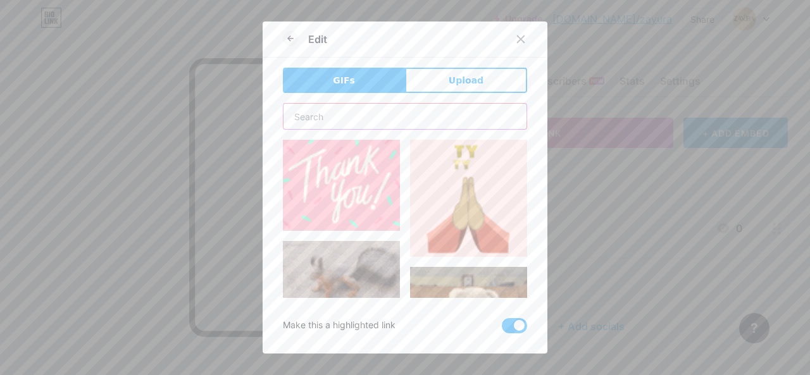
click at [394, 127] on input "text" at bounding box center [405, 116] width 243 height 25
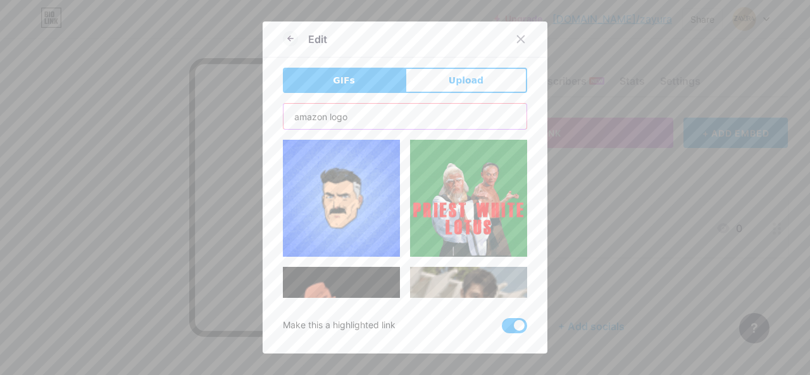
click at [363, 115] on input "amazon logo" at bounding box center [405, 116] width 243 height 25
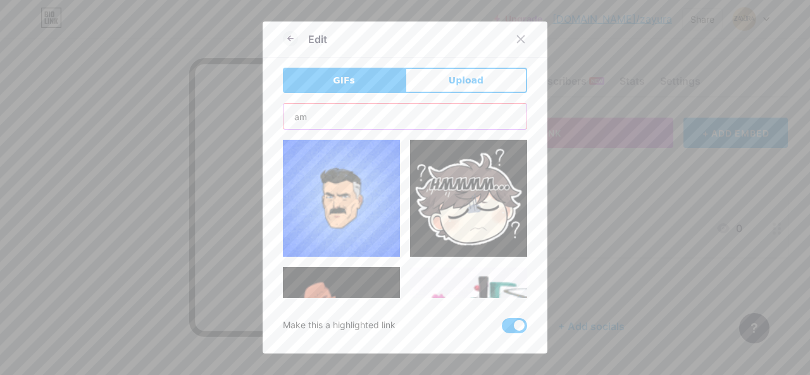
type input "a"
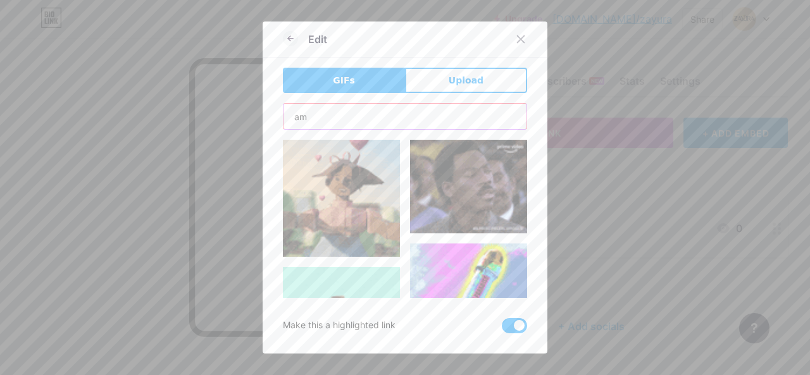
type input "a"
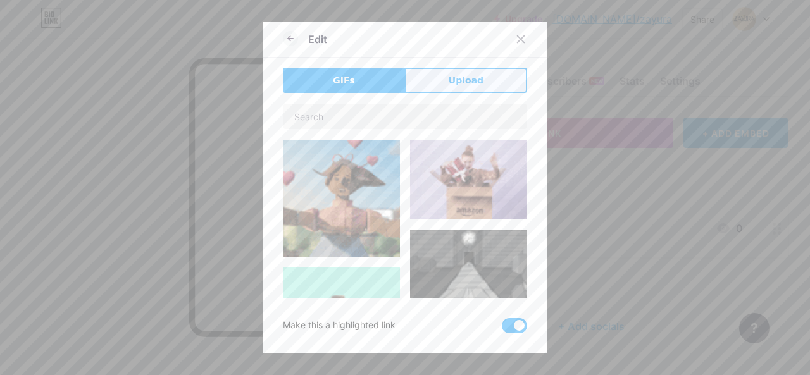
click at [451, 85] on span "Upload" at bounding box center [466, 80] width 35 height 13
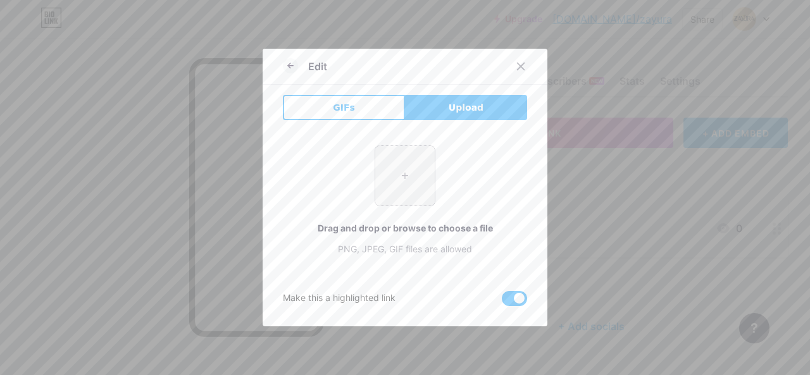
click at [407, 177] on input "file" at bounding box center [405, 176] width 60 height 60
type input "C:\fakepath\Network.gif"
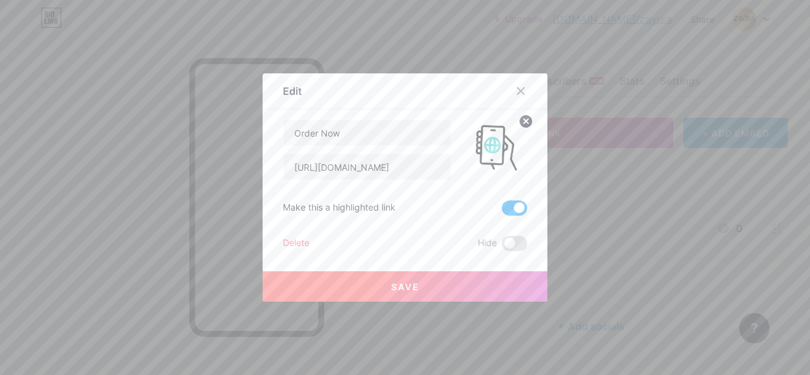
click at [415, 285] on button "Save" at bounding box center [405, 287] width 285 height 30
